Goal: Task Accomplishment & Management: Use online tool/utility

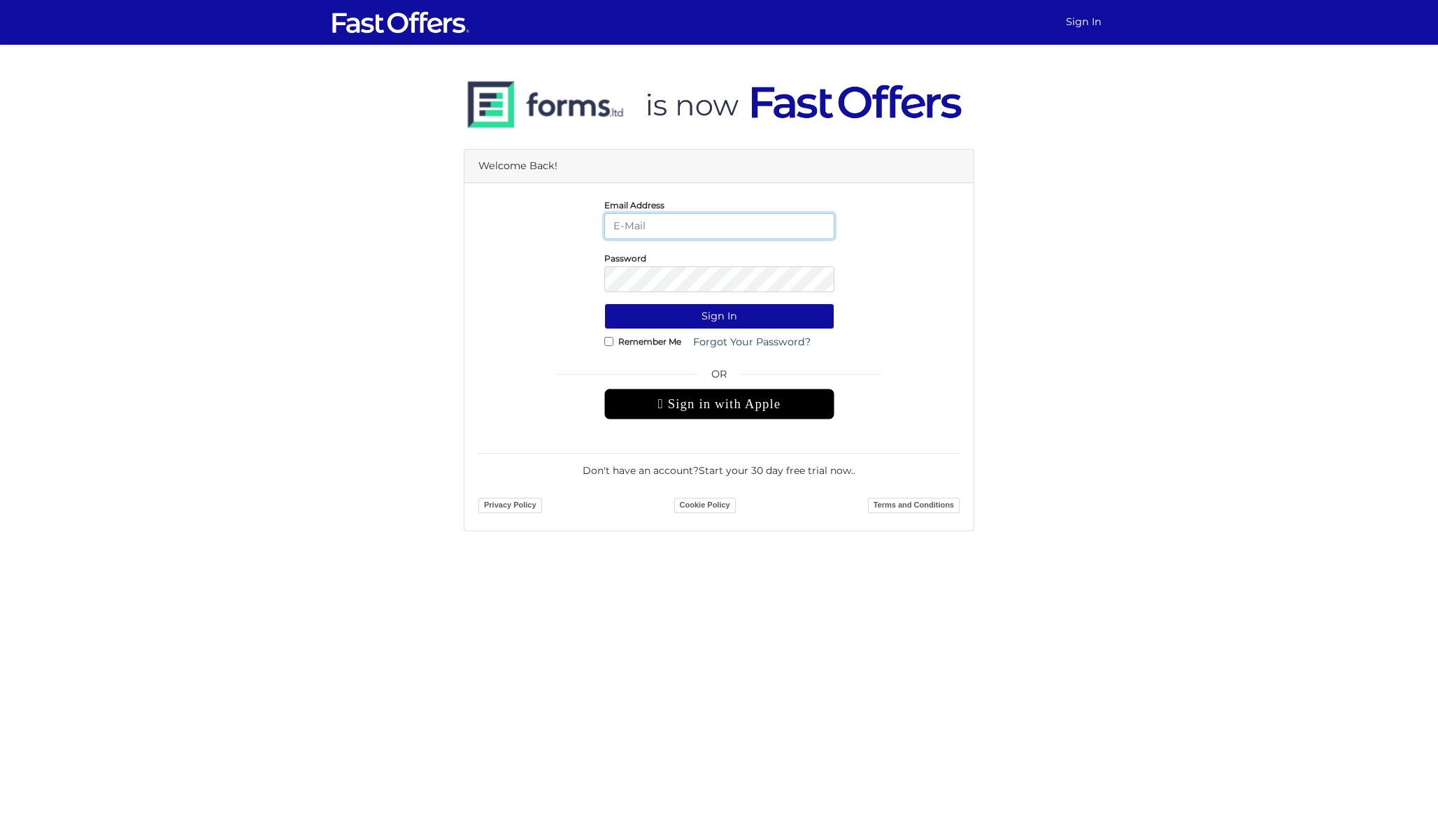
type input "dan@danmilewskirealty.com"
click at [719, 316] on button "Sign In" at bounding box center [719, 316] width 230 height 26
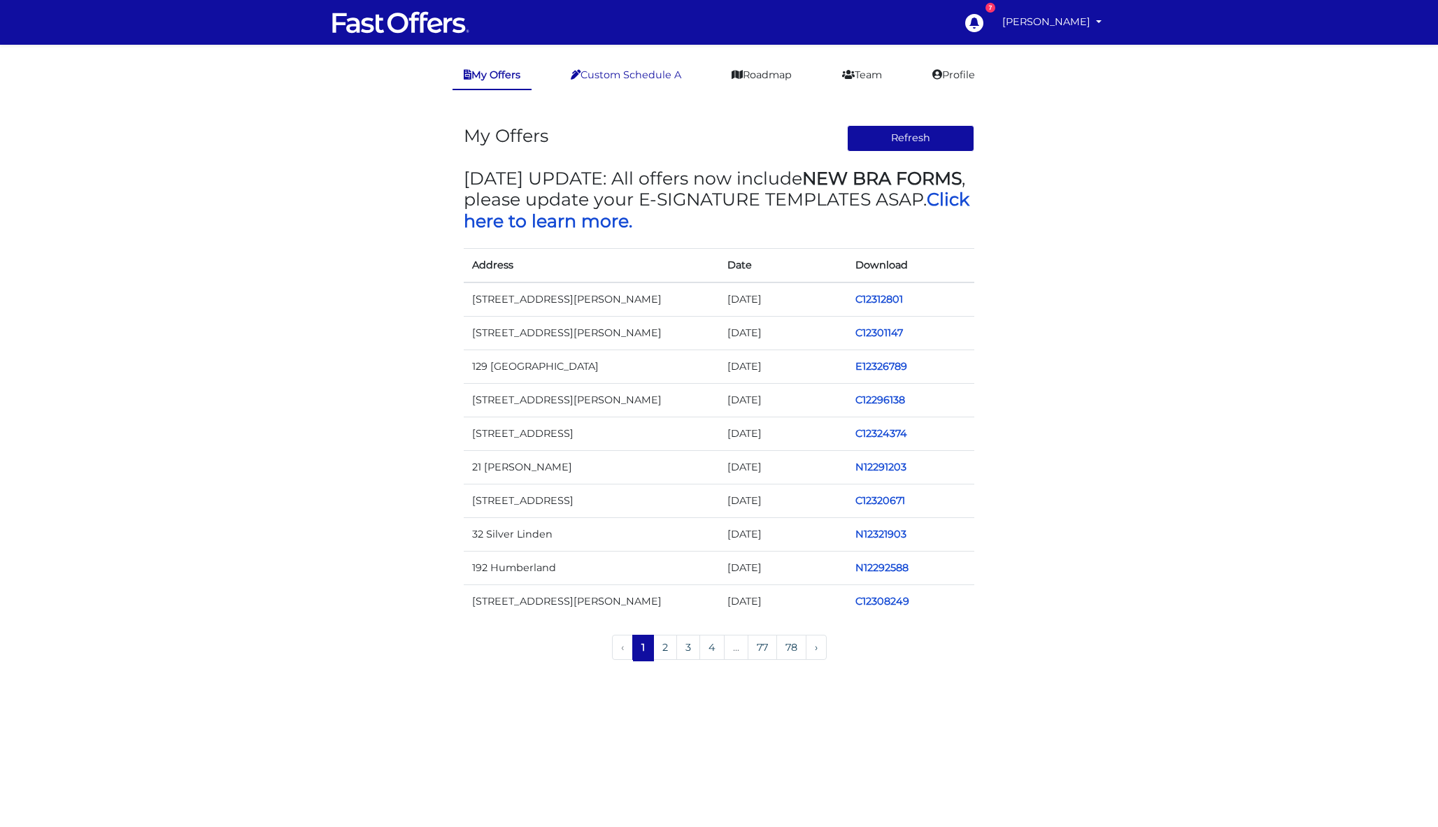
click at [630, 74] on link "Custom Schedule A" at bounding box center [625, 75] width 133 height 27
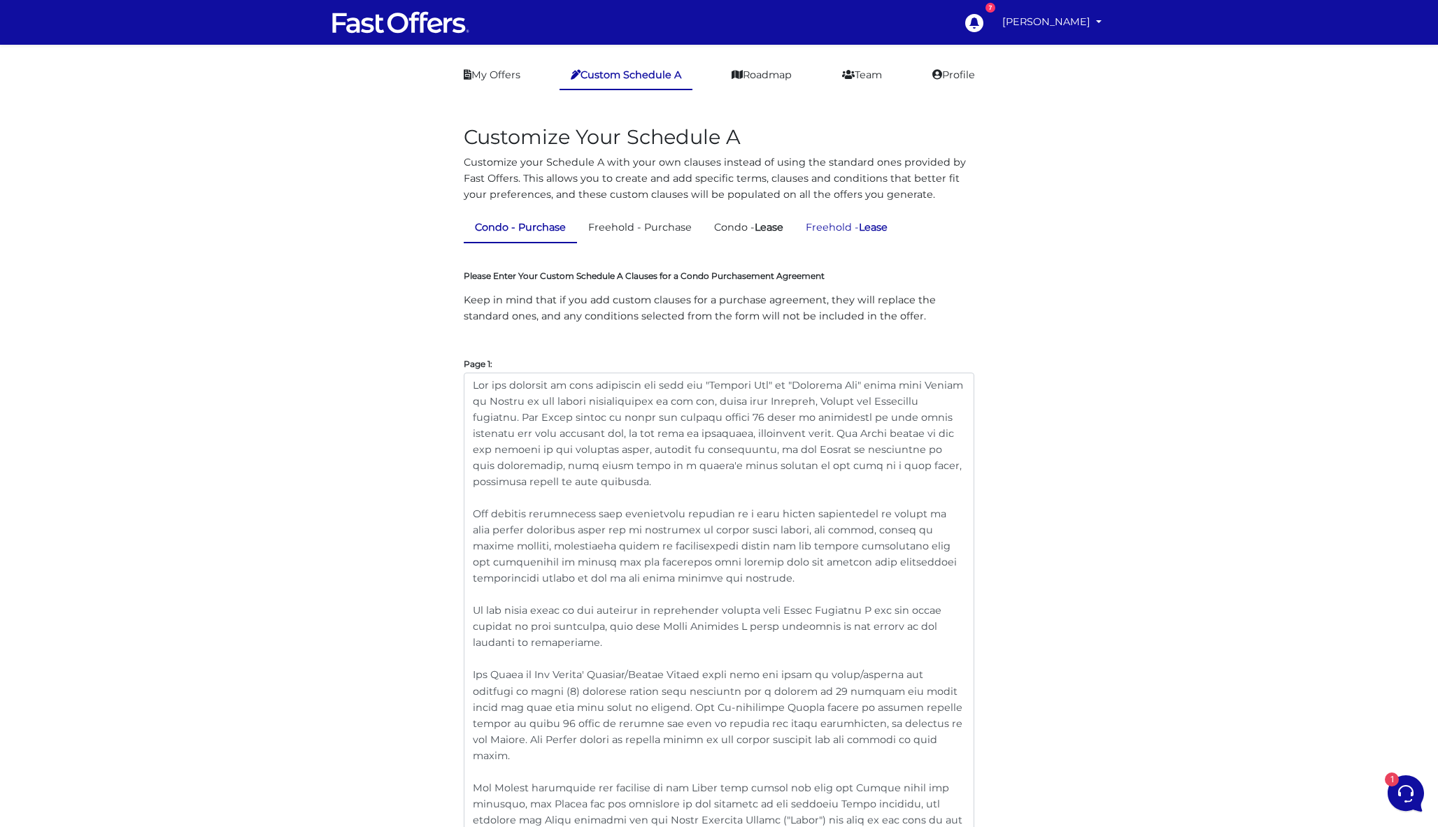
click at [845, 216] on link "Freehold - Lease" at bounding box center [846, 227] width 104 height 27
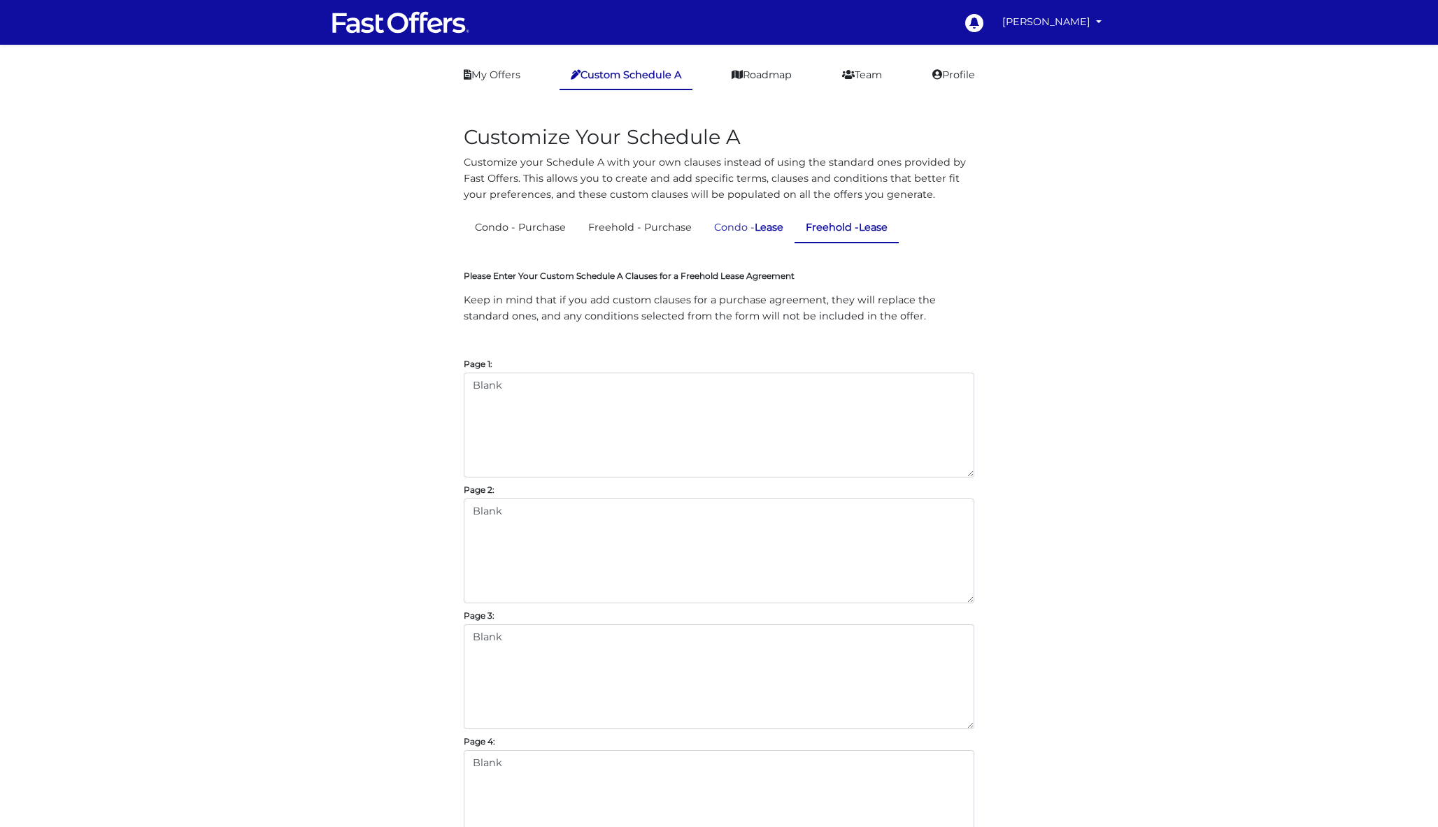
click at [764, 229] on strong "Lease" at bounding box center [768, 227] width 29 height 13
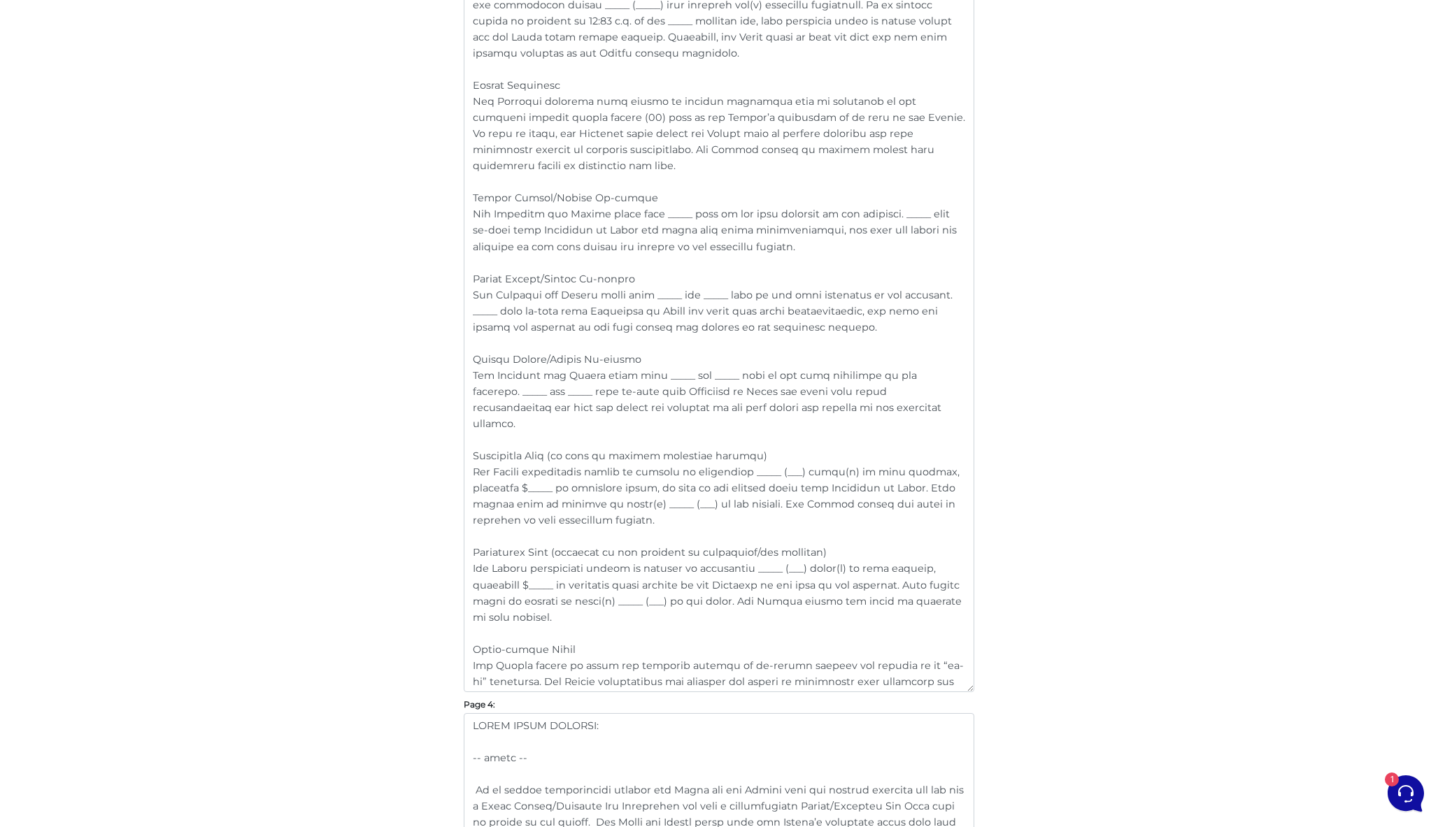
scroll to position [1696, 0]
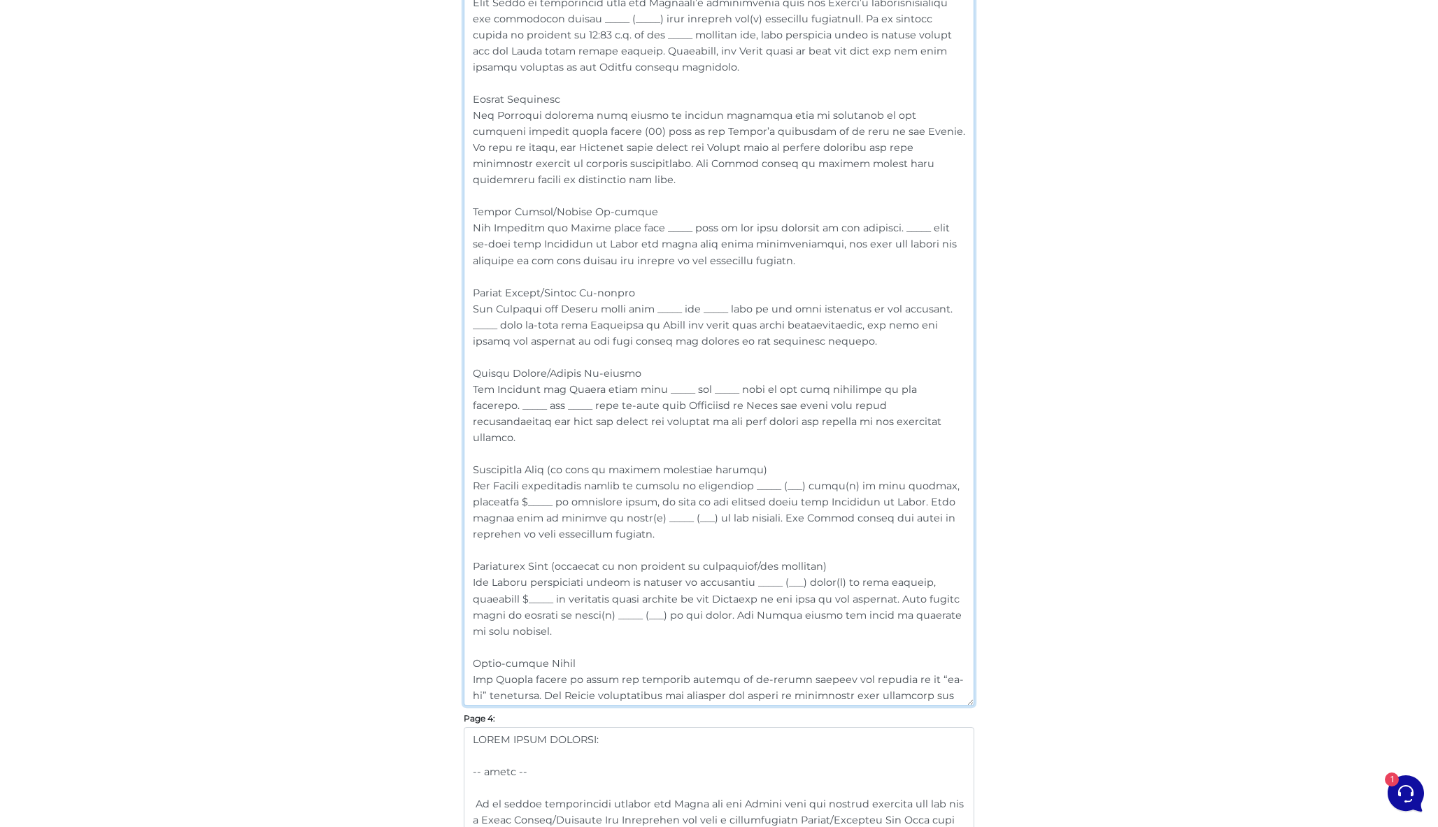
drag, startPoint x: 766, startPoint y: 259, endPoint x: 450, endPoint y: 210, distance: 319.8
click at [450, 210] on div "Customize Your Schedule A Customize your Schedule A with your own clauses inste…" at bounding box center [718, 54] width 797 height 3291
